Goal: Task Accomplishment & Management: Use online tool/utility

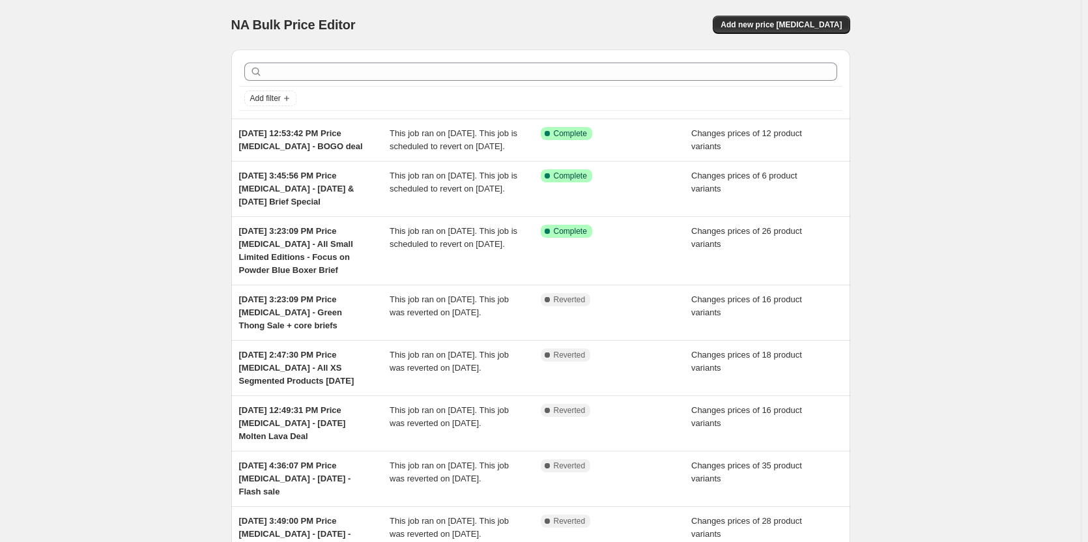
click at [782, 40] on div "NA Bulk Price Editor. This page is ready NA Bulk Price Editor Add new price cha…" at bounding box center [540, 24] width 619 height 49
click at [782, 21] on span "Add new price [MEDICAL_DATA]" at bounding box center [780, 25] width 121 height 10
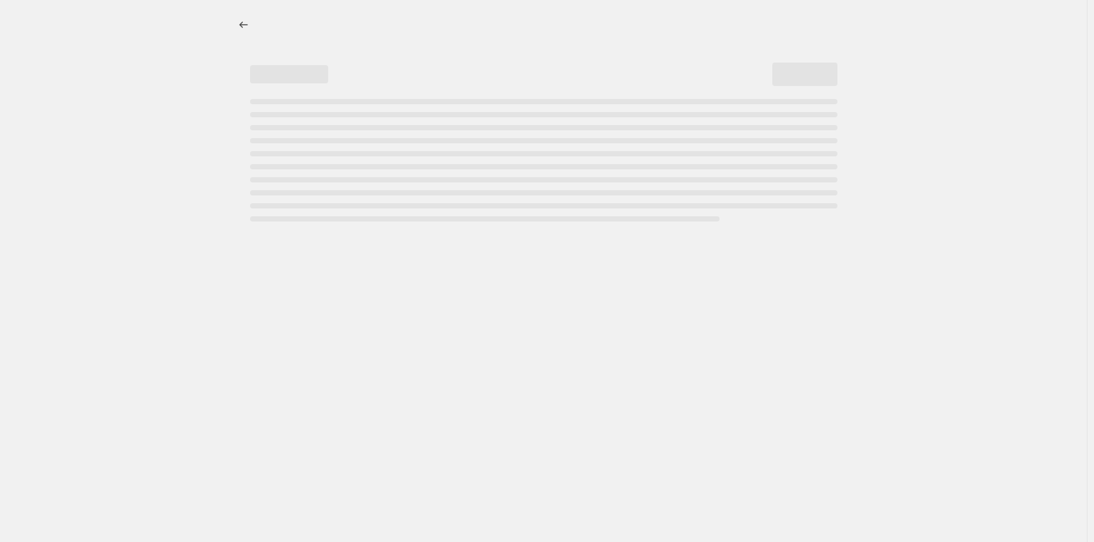
select select "percentage"
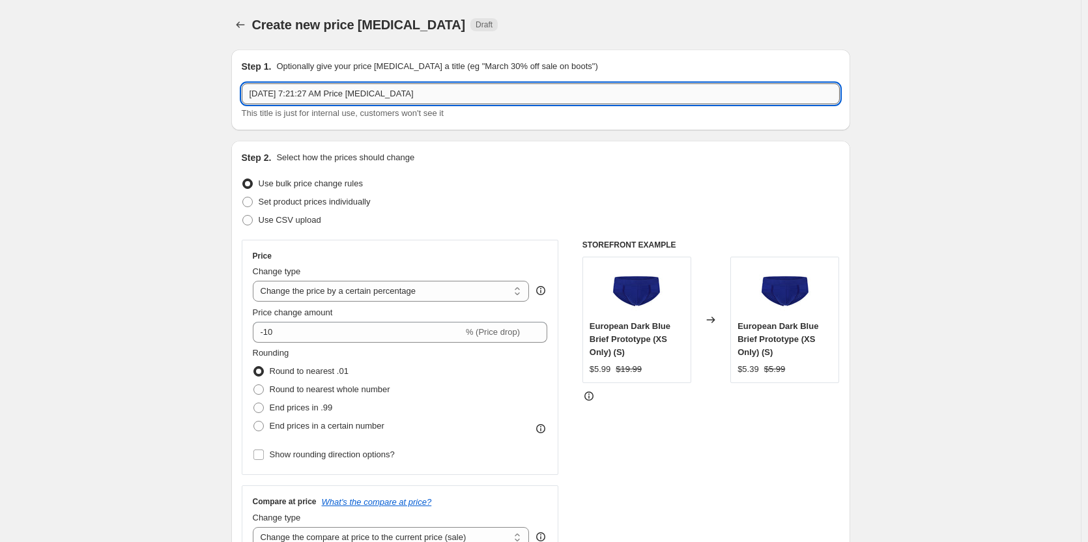
click at [602, 90] on input "Oct 9, 2025, 7:21:27 AM Price change job" at bounding box center [541, 93] width 598 height 21
type input "Oct 9, 2025, 7:21:27 AM Price change job - PRE Black Friday Deal"
click at [352, 203] on span "Set product prices individually" at bounding box center [315, 202] width 112 height 10
click at [243, 197] on input "Set product prices individually" at bounding box center [242, 197] width 1 height 1
radio input "true"
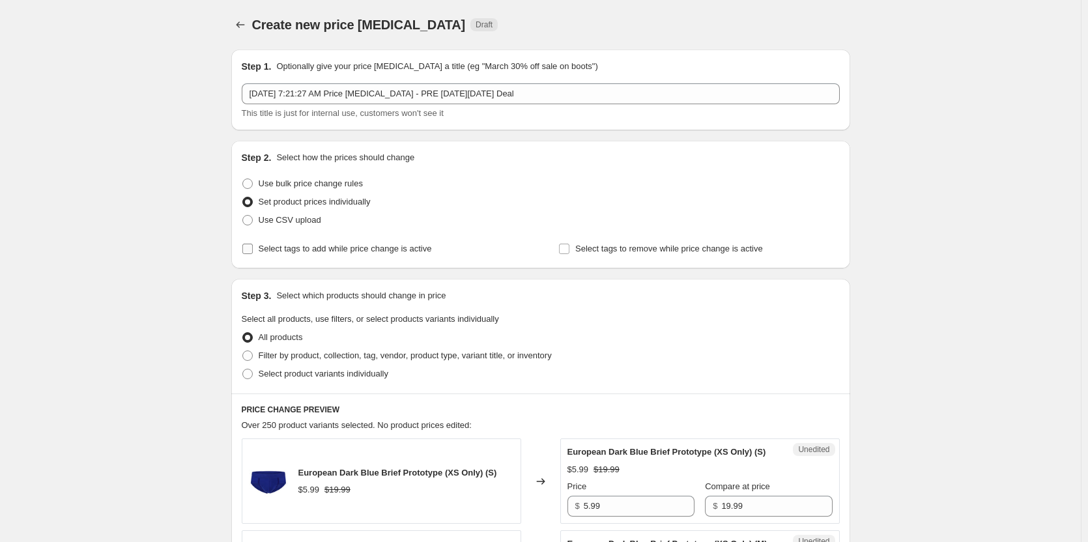
click at [319, 248] on span "Select tags to add while price change is active" at bounding box center [345, 249] width 173 height 10
click at [253, 248] on input "Select tags to add while price change is active" at bounding box center [247, 249] width 10 height 10
checkbox input "true"
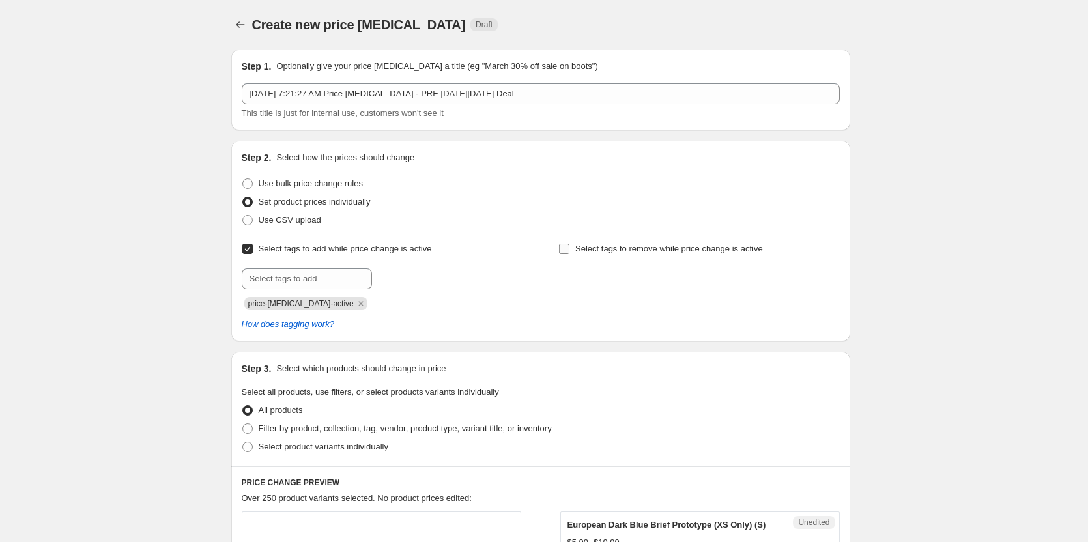
click at [658, 240] on label "Select tags to remove while price change is active" at bounding box center [660, 249] width 204 height 18
click at [569, 244] on input "Select tags to remove while price change is active" at bounding box center [564, 249] width 10 height 10
checkbox input "true"
click at [293, 277] on input "text" at bounding box center [307, 278] width 130 height 21
type input "dc"
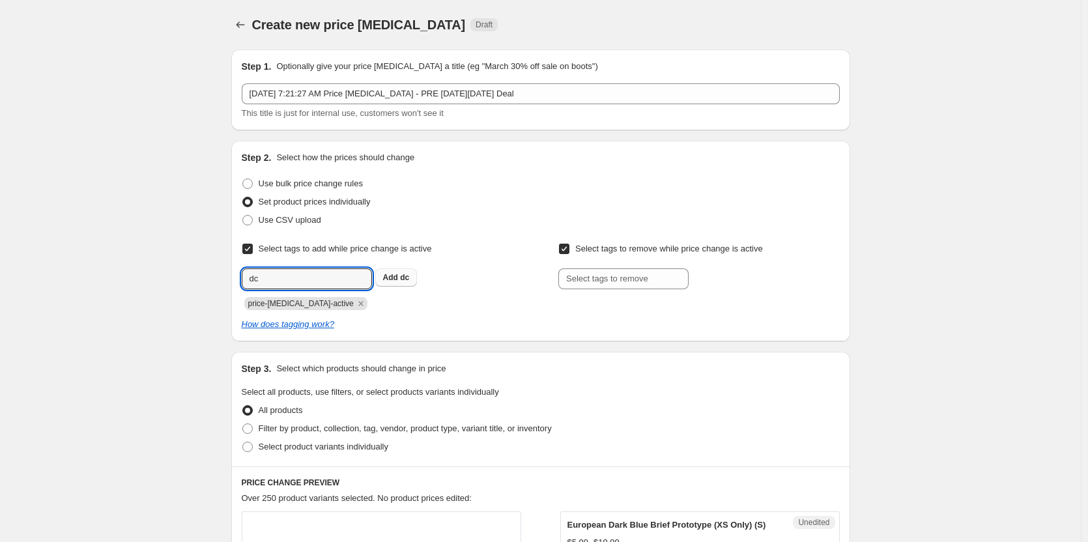
click at [383, 273] on button "Add dc" at bounding box center [396, 277] width 42 height 18
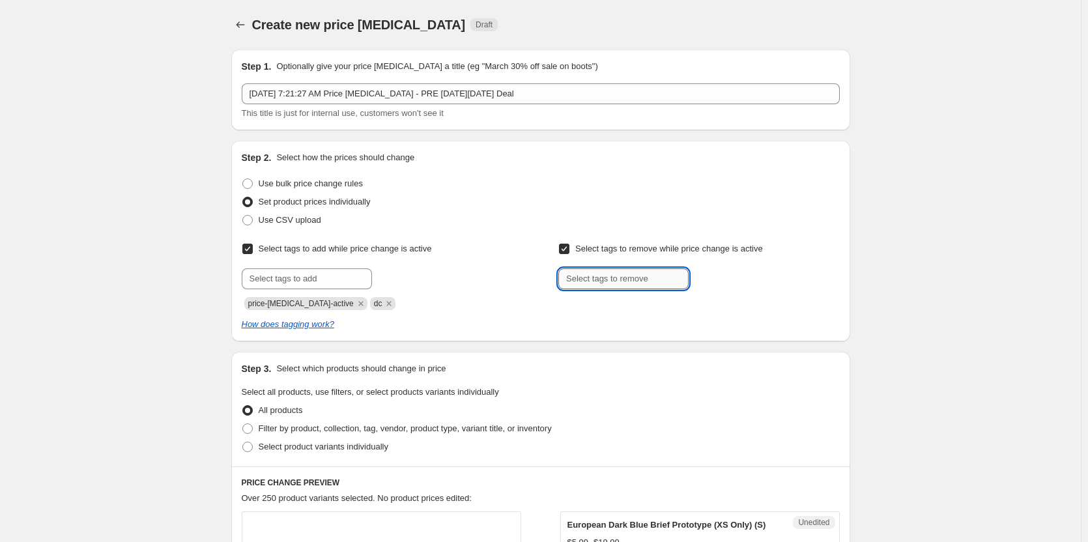
click at [591, 274] on input "text" at bounding box center [623, 278] width 130 height 21
type input "dc"
click at [704, 281] on b "Add" at bounding box center [706, 277] width 15 height 9
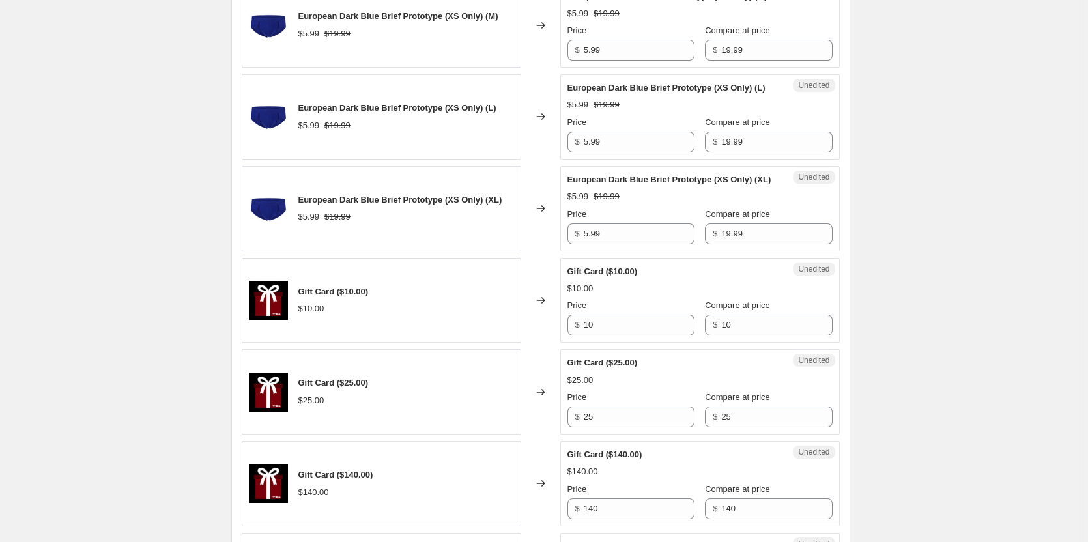
scroll to position [457, 0]
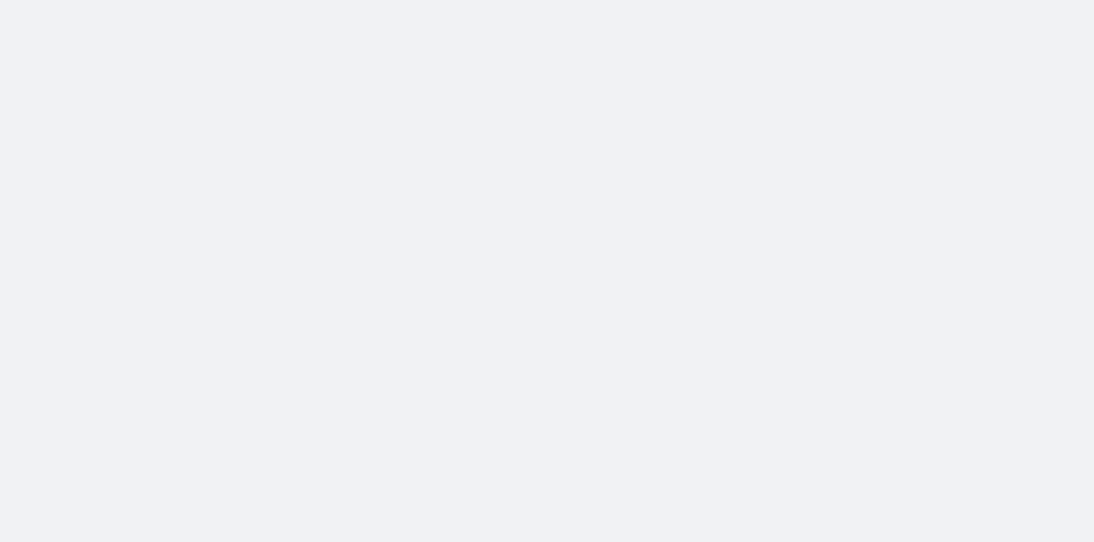
select select "percentage"
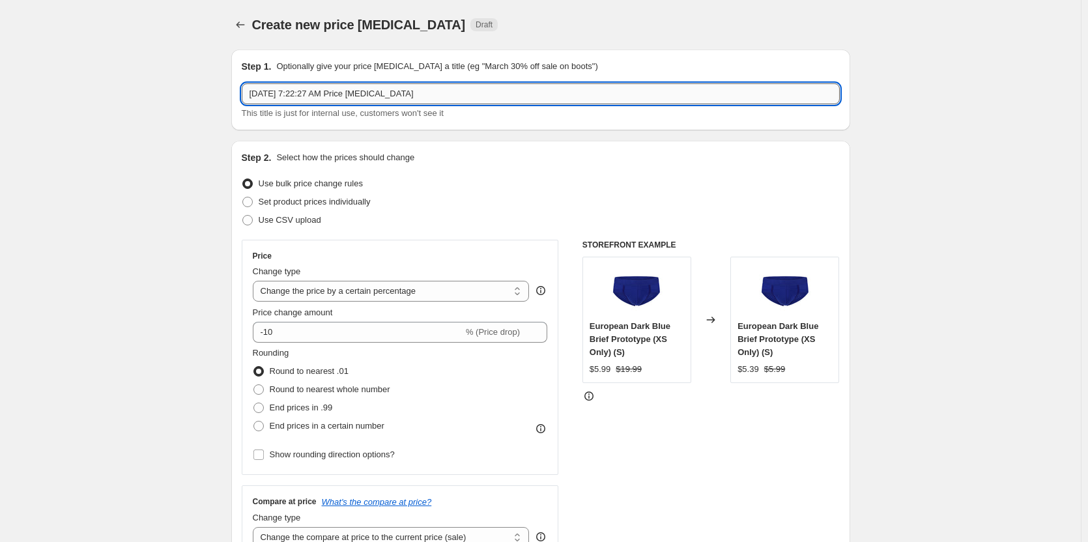
click at [456, 92] on input "[DATE] 7:22:27 AM Price [MEDICAL_DATA]" at bounding box center [541, 93] width 598 height 21
type input "[DATE] 7:22:27 AM Price [MEDICAL_DATA] - Pre [DATE][DATE] deal"
click at [323, 205] on span "Set product prices individually" at bounding box center [315, 202] width 112 height 10
click at [243, 197] on input "Set product prices individually" at bounding box center [242, 197] width 1 height 1
radio input "true"
